Goal: Information Seeking & Learning: Find specific fact

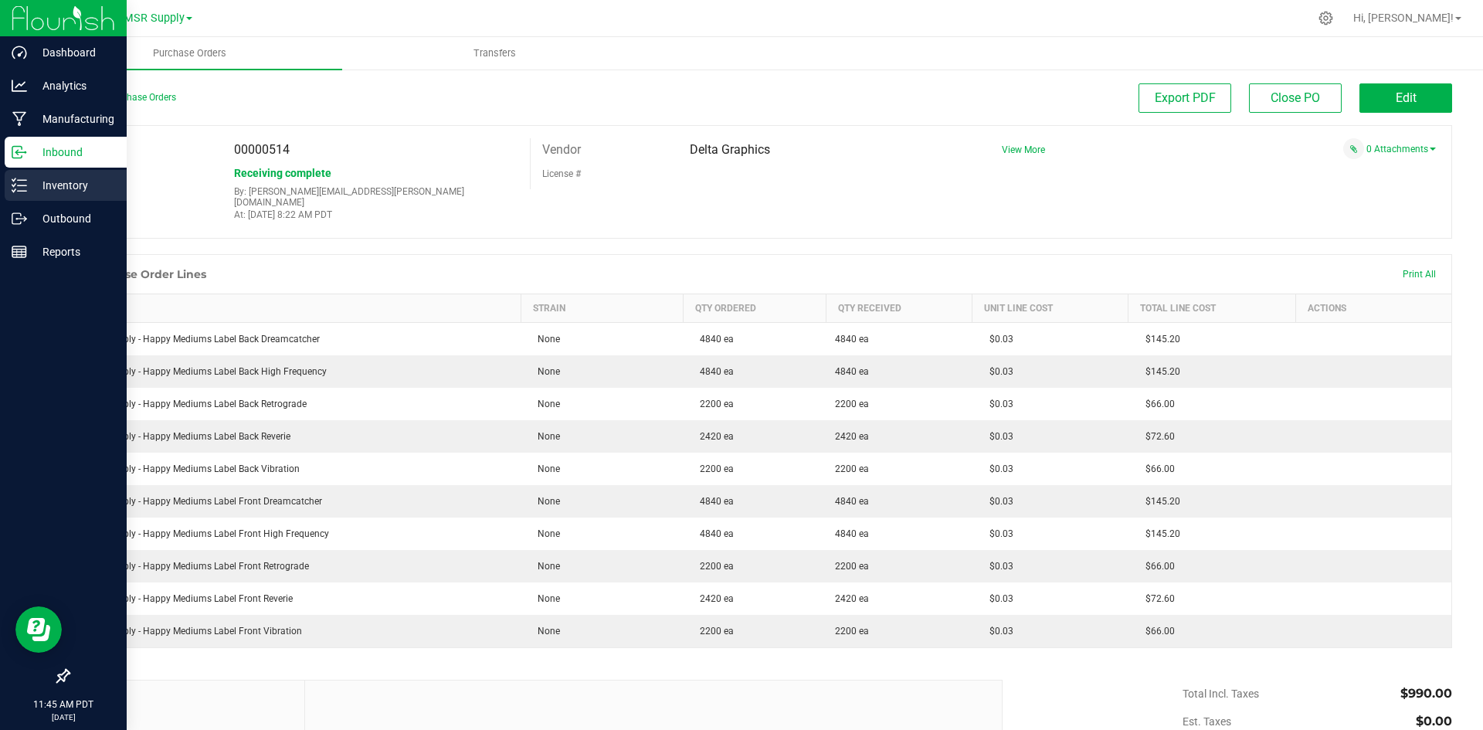
click at [56, 185] on p "Inventory" at bounding box center [73, 185] width 93 height 19
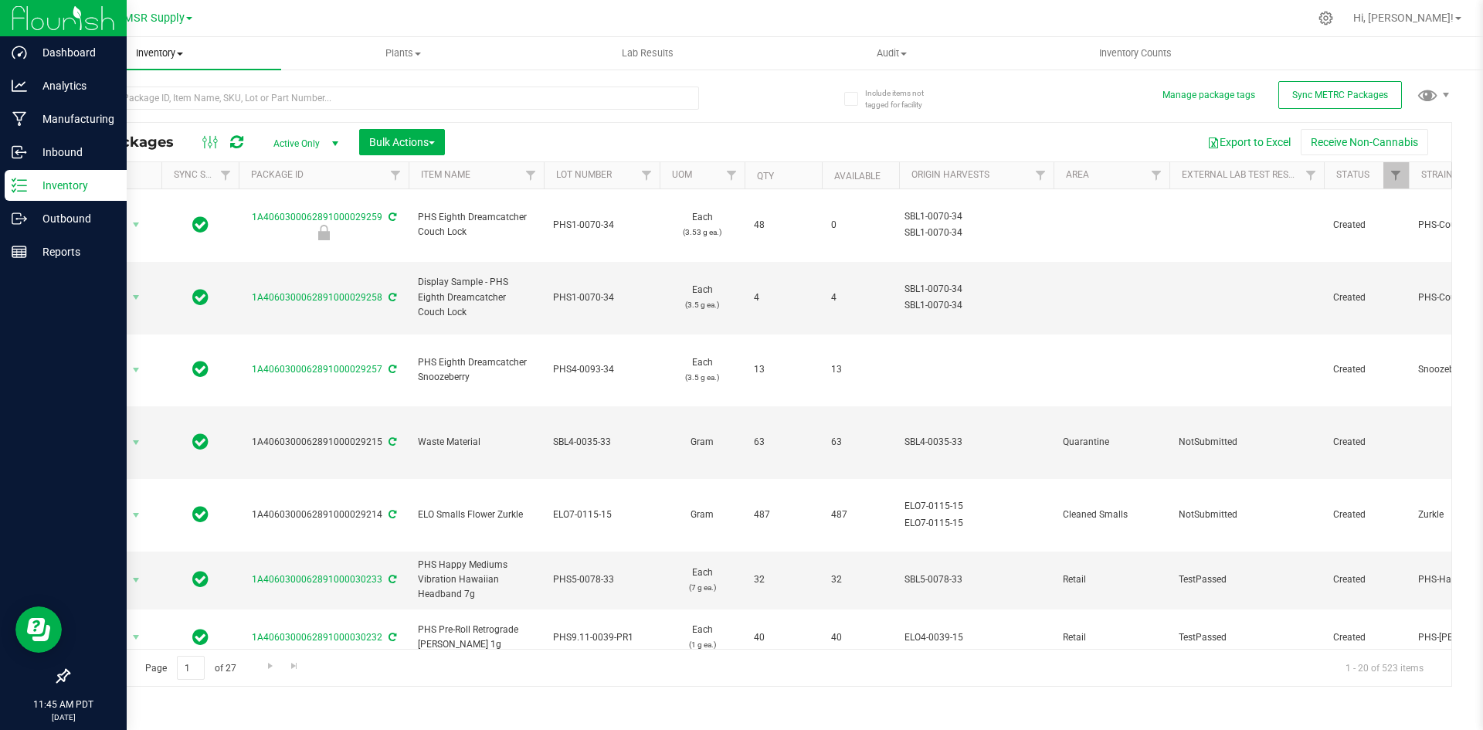
click at [175, 60] on uib-tab-heading "Inventory All packages All inventory Waste log Create inventory" at bounding box center [159, 53] width 244 height 32
click at [114, 112] on span "All inventory" at bounding box center [89, 111] width 104 height 13
click at [102, 107] on span "All inventory" at bounding box center [89, 111] width 104 height 13
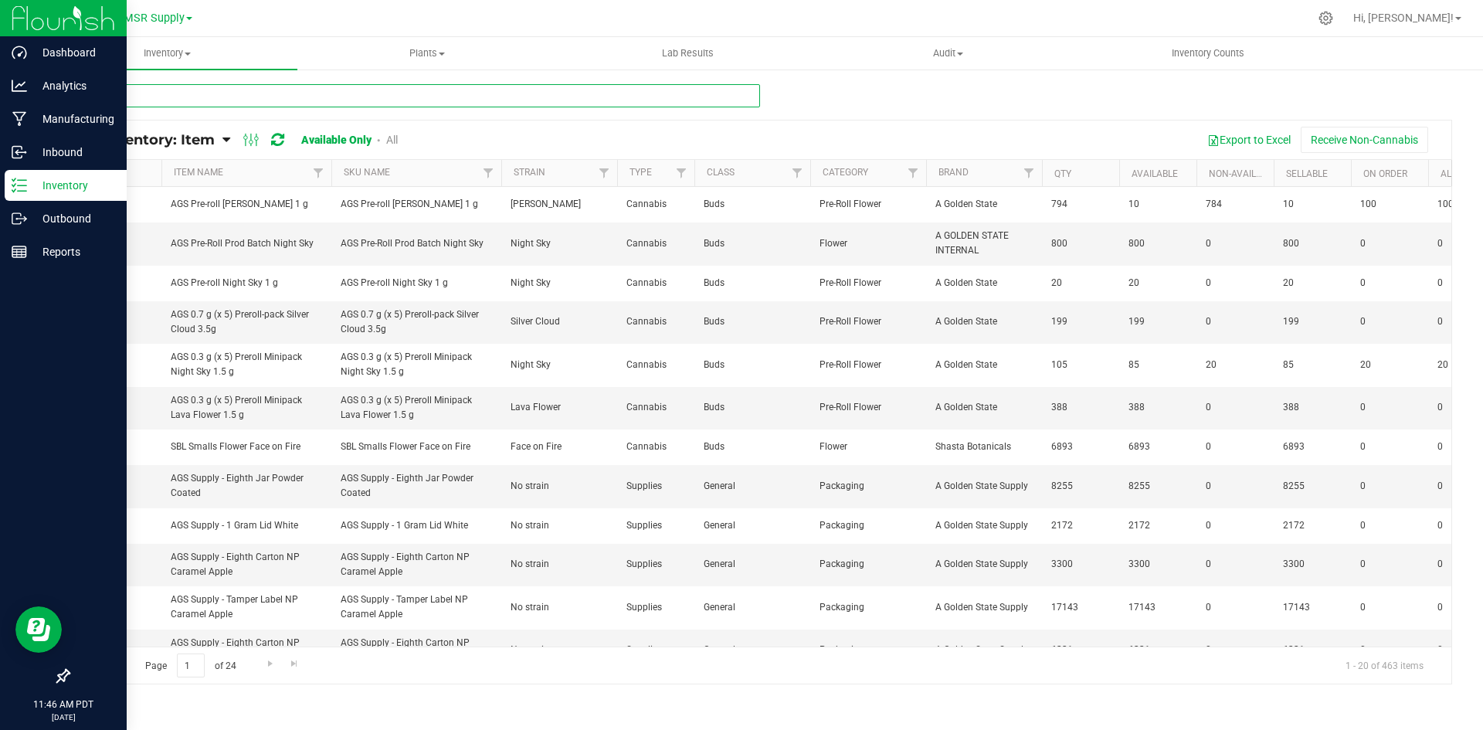
click at [117, 96] on input "text" at bounding box center [414, 95] width 692 height 23
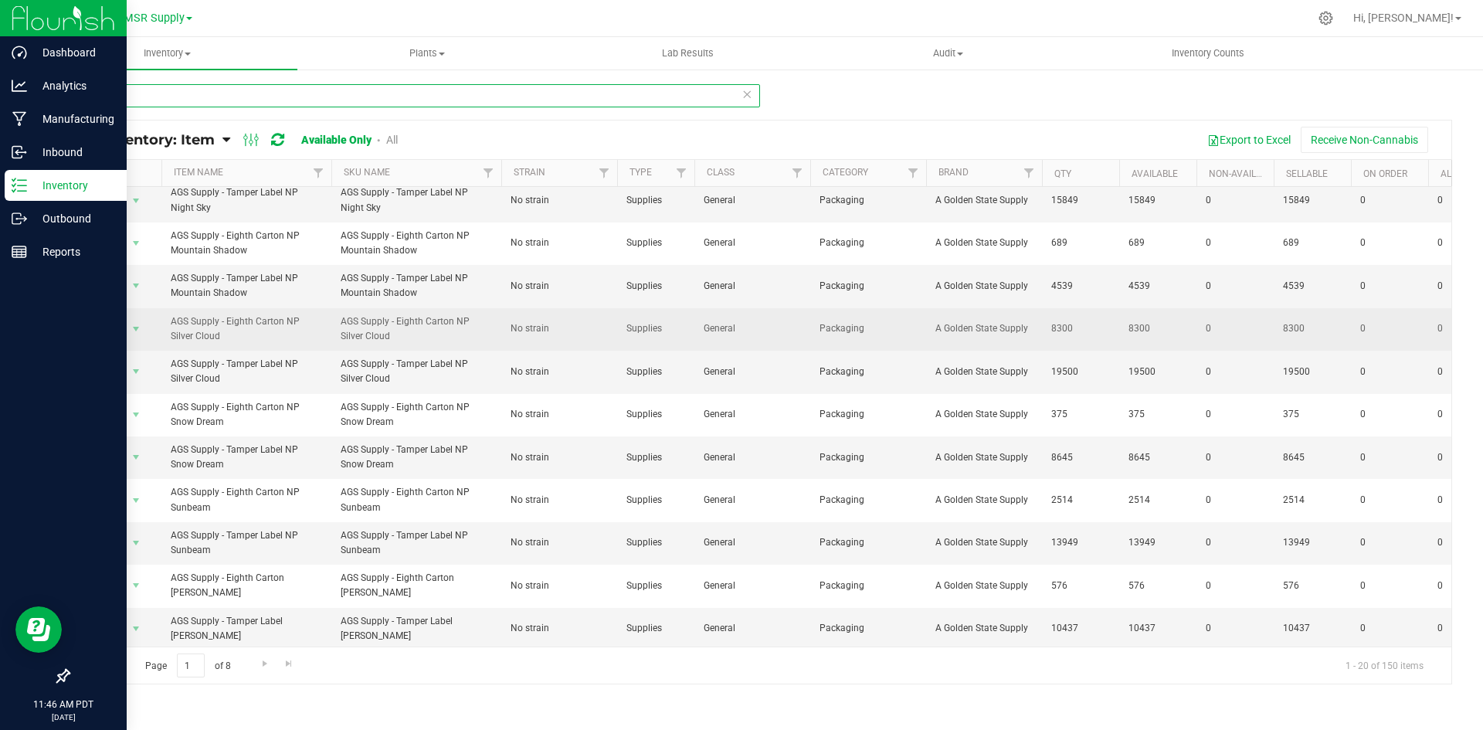
scroll to position [388, 0]
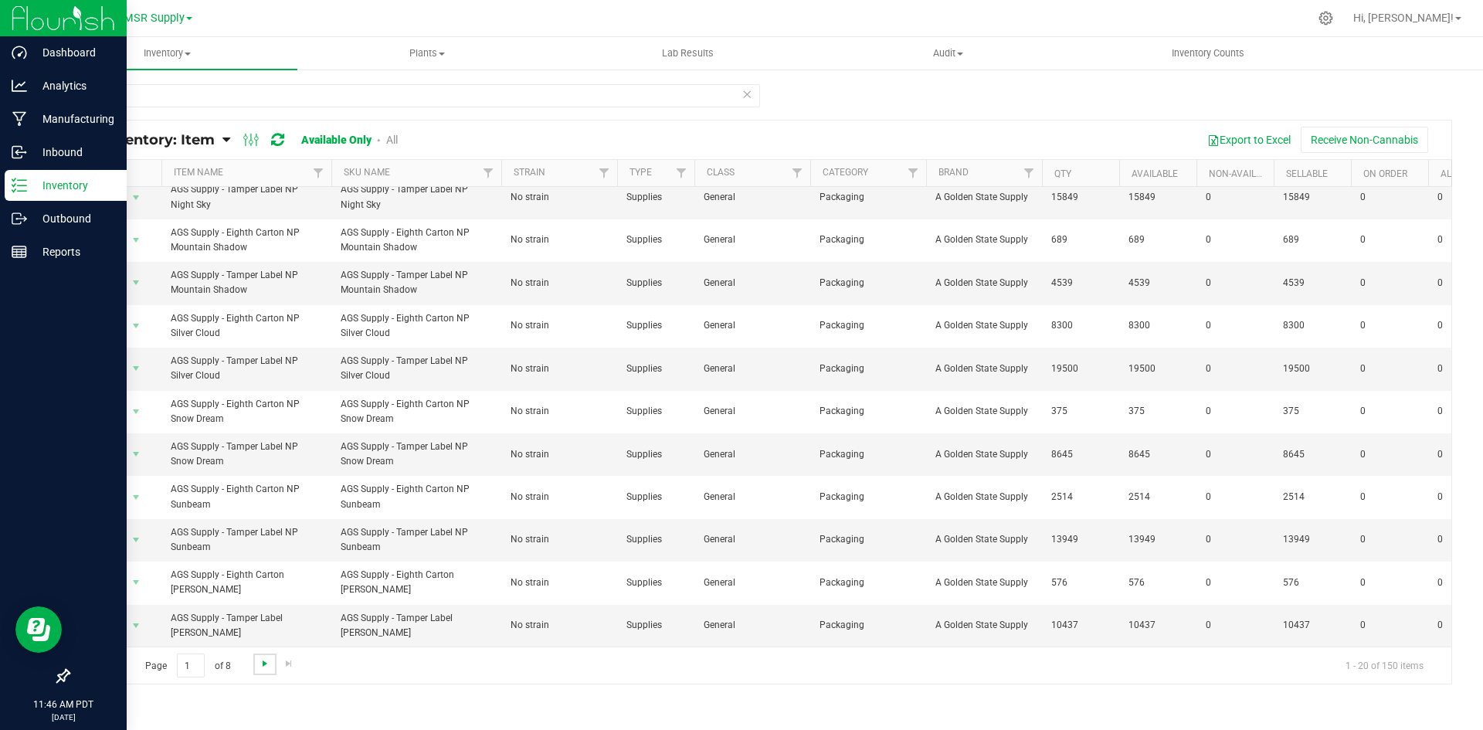
click at [266, 667] on span "Go to the next page" at bounding box center [265, 663] width 12 height 12
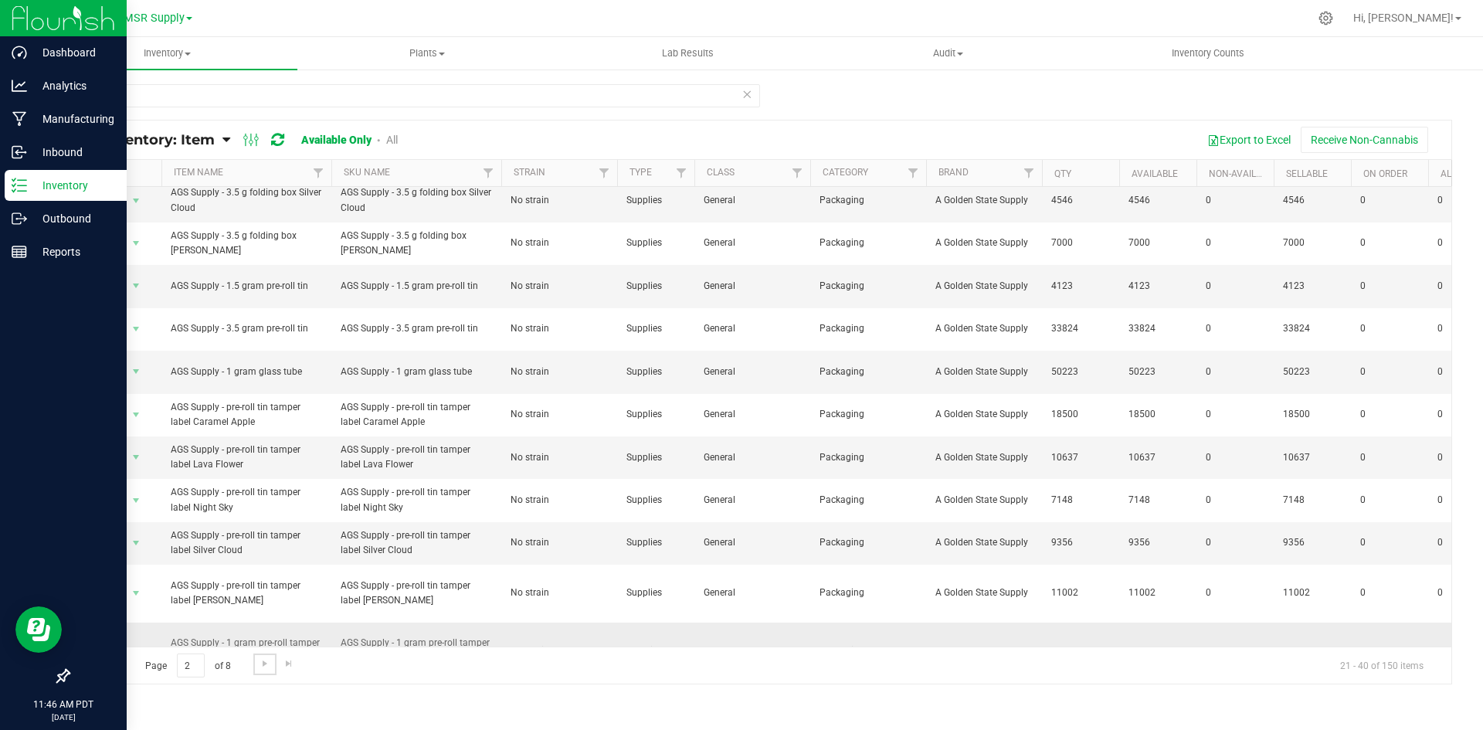
scroll to position [388, 0]
click at [264, 666] on span "Go to the next page" at bounding box center [265, 663] width 12 height 12
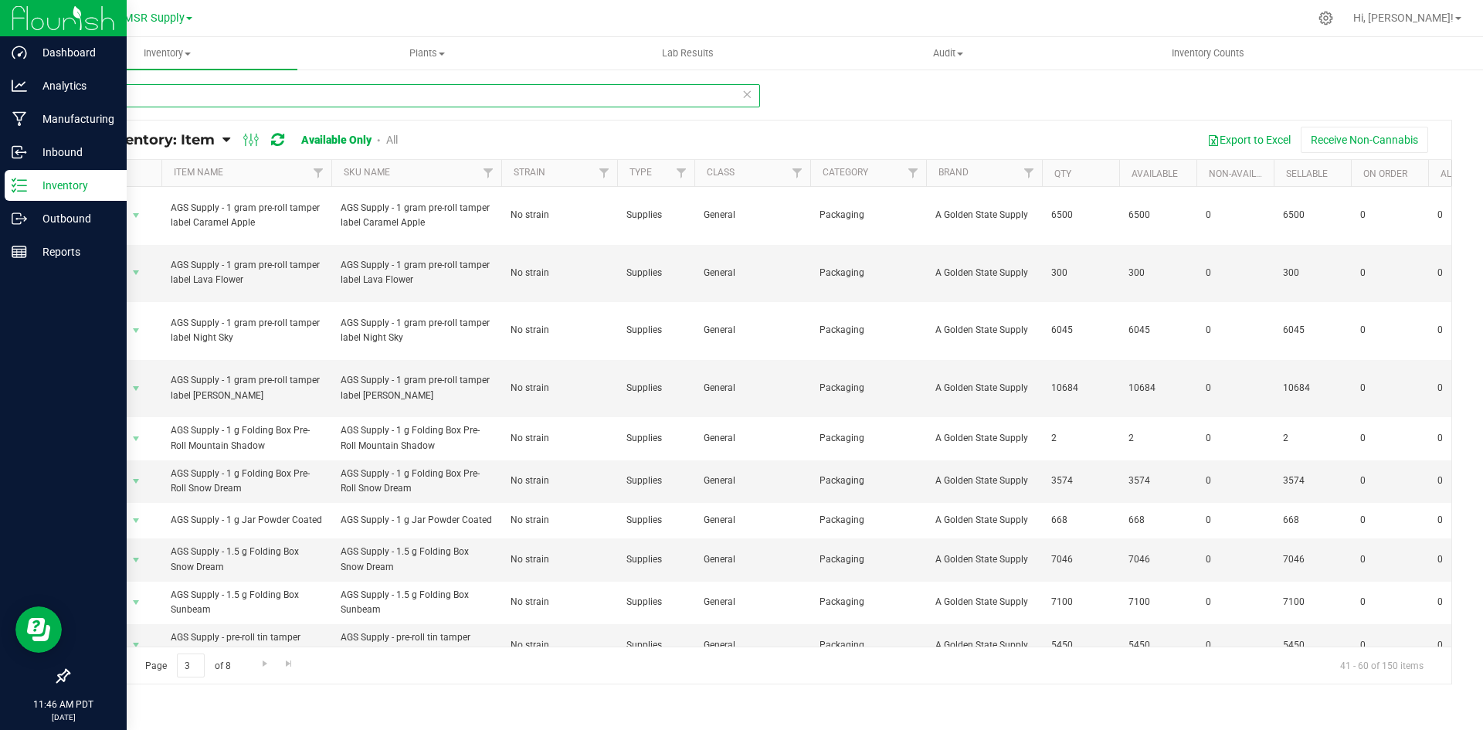
click at [158, 92] on input "AGS su" at bounding box center [414, 95] width 692 height 23
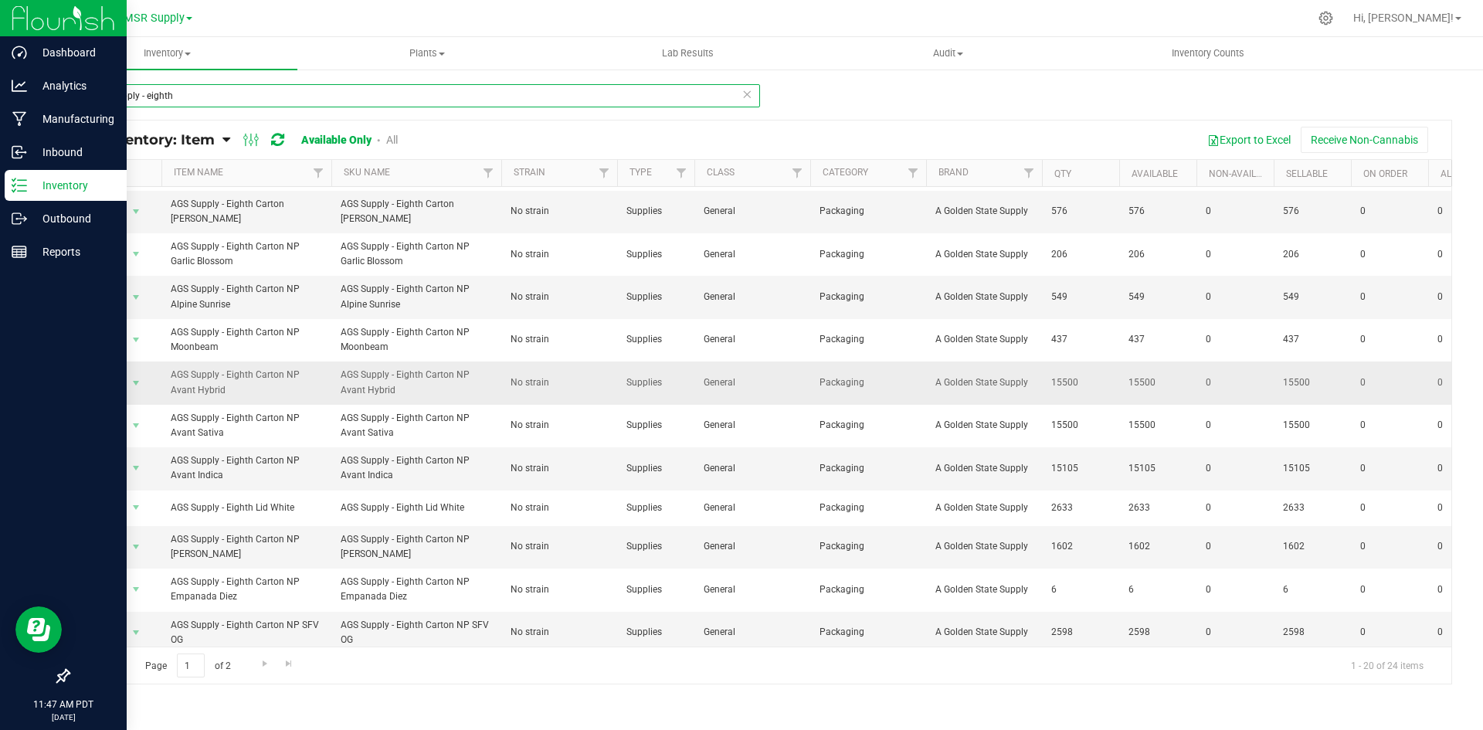
scroll to position [388, 0]
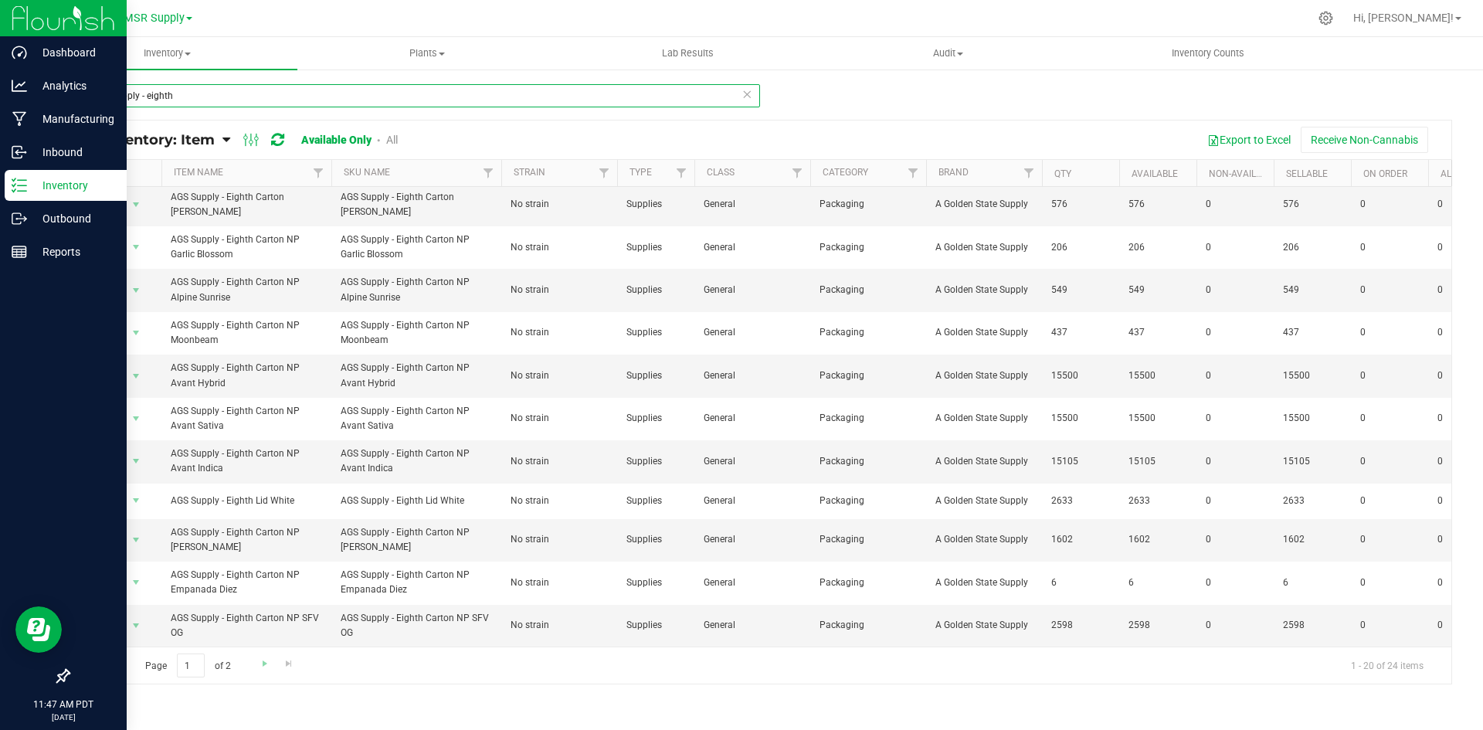
type input "AGS supply - eighth"
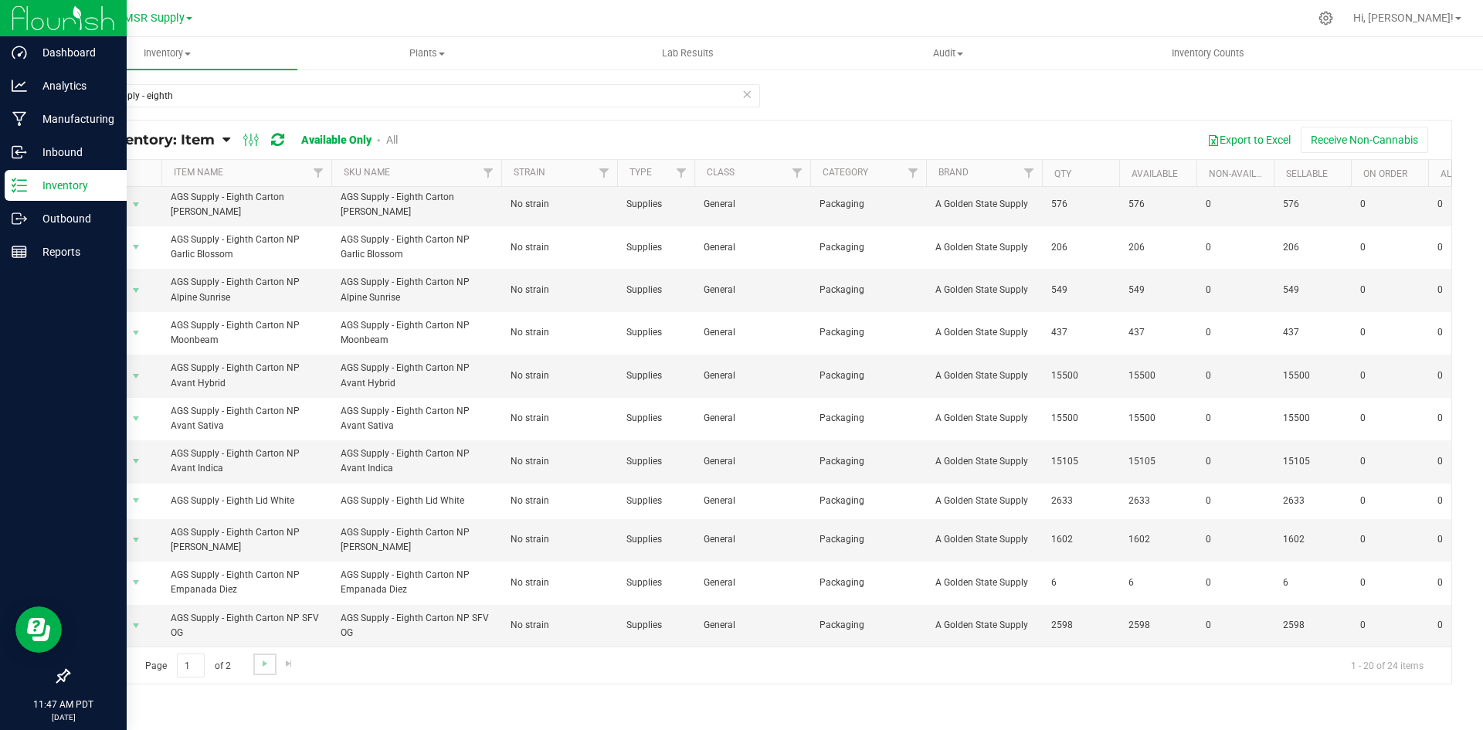
click at [261, 670] on link "Go to the next page" at bounding box center [264, 663] width 22 height 21
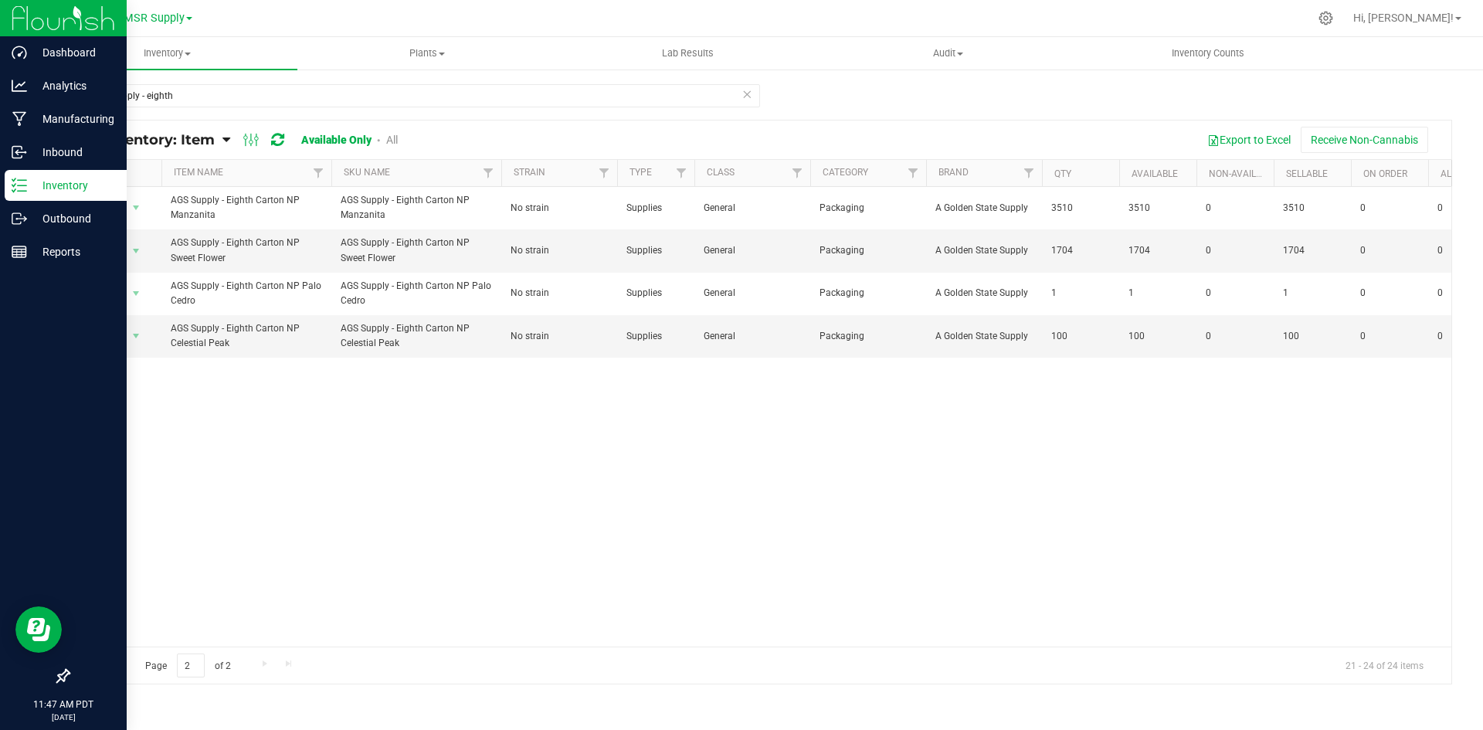
click at [107, 667] on span "Go to the previous page" at bounding box center [111, 663] width 12 height 12
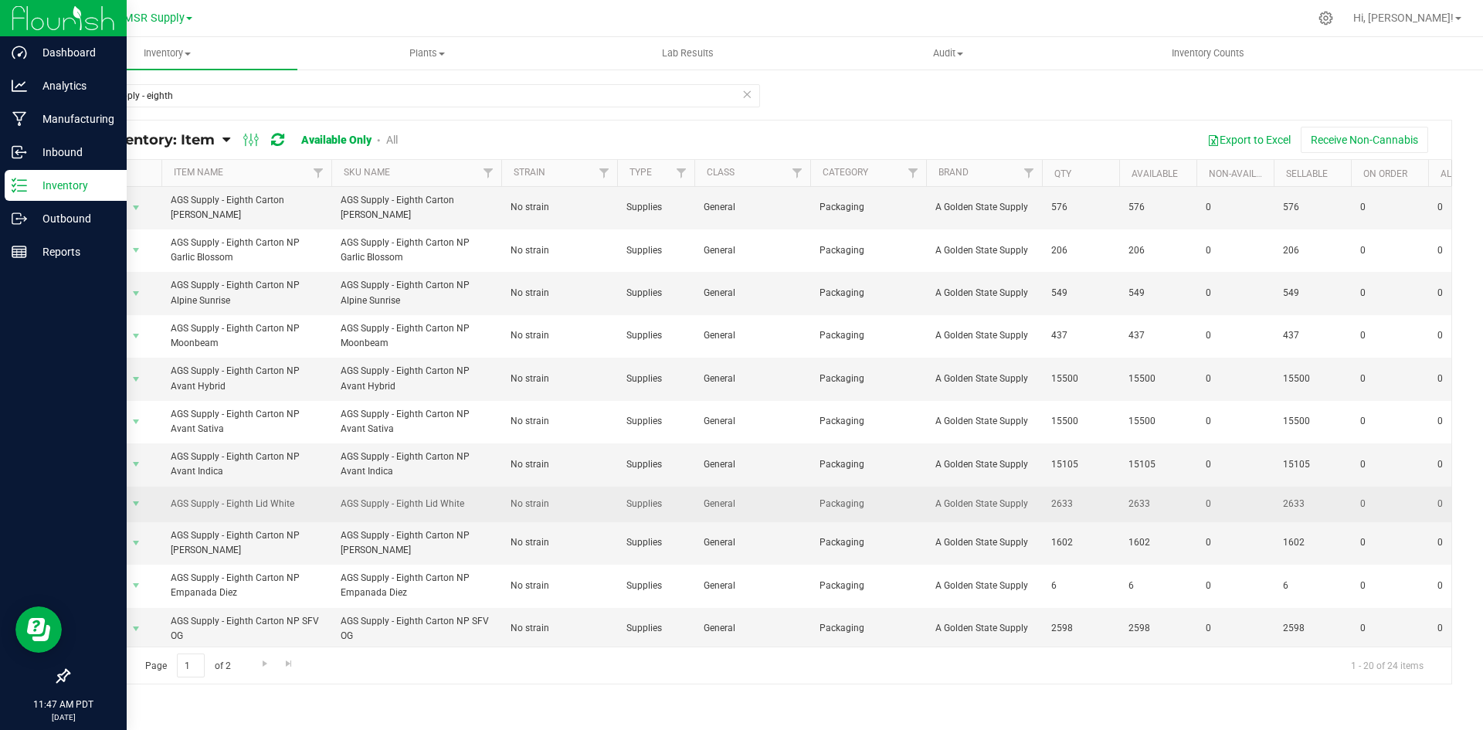
scroll to position [388, 0]
